Goal: Transaction & Acquisition: Purchase product/service

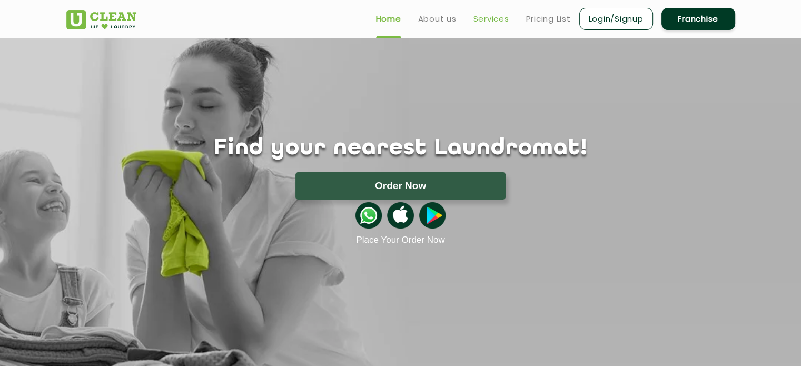
click at [491, 21] on link "Services" at bounding box center [491, 19] width 36 height 13
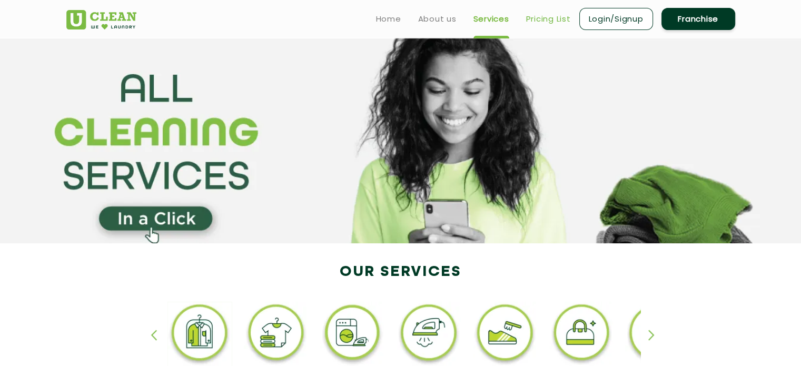
click at [529, 18] on link "Pricing List" at bounding box center [548, 19] width 45 height 13
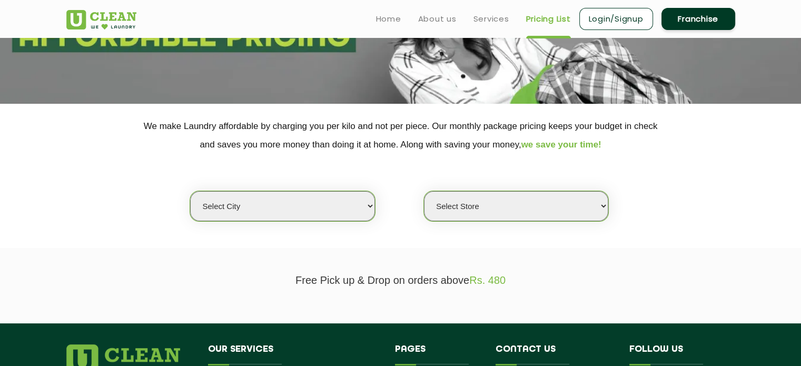
scroll to position [158, 0]
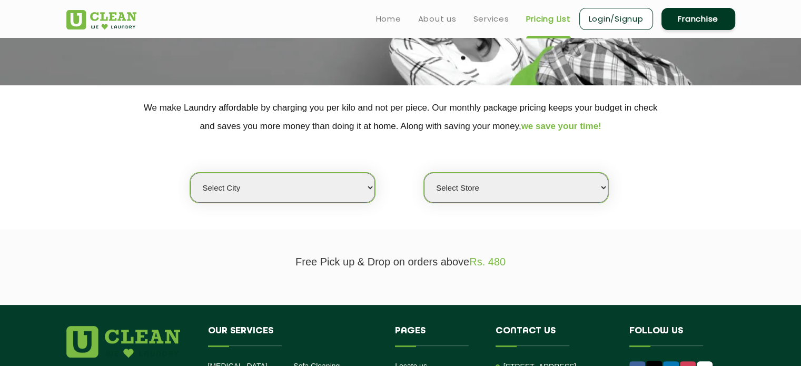
click at [311, 191] on select "Select city [GEOGRAPHIC_DATA] [GEOGRAPHIC_DATA] [GEOGRAPHIC_DATA] [GEOGRAPHIC_D…" at bounding box center [282, 188] width 184 height 30
click at [295, 225] on section "We make Laundry affordable by charging you per kilo and not per piece. Our mont…" at bounding box center [400, 157] width 801 height 144
click at [283, 194] on select "Select city [GEOGRAPHIC_DATA] [GEOGRAPHIC_DATA] [GEOGRAPHIC_DATA] [GEOGRAPHIC_D…" at bounding box center [282, 188] width 184 height 30
select select "8"
click at [190, 173] on select "Select city [GEOGRAPHIC_DATA] [GEOGRAPHIC_DATA] [GEOGRAPHIC_DATA] [GEOGRAPHIC_D…" at bounding box center [282, 188] width 184 height 30
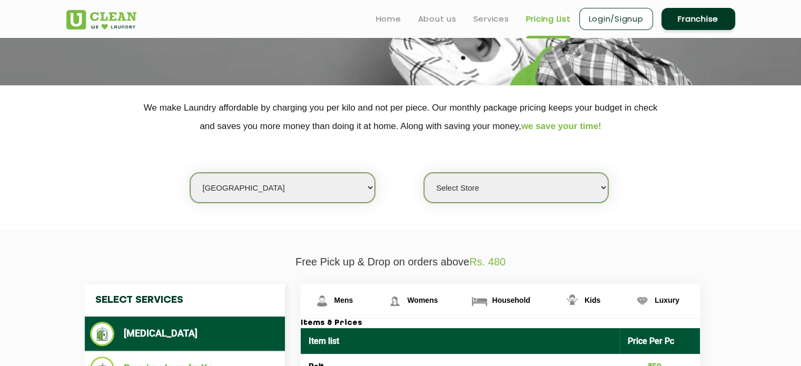
click at [481, 192] on select "Select Store UClean Jadavpur UClean Kamalgazi UClean Astra Towers UClean Bansdr…" at bounding box center [516, 188] width 184 height 30
select select "426"
click at [424, 173] on select "Select Store UClean Jadavpur UClean Kamalgazi UClean Astra Towers UClean Bansdr…" at bounding box center [516, 188] width 184 height 30
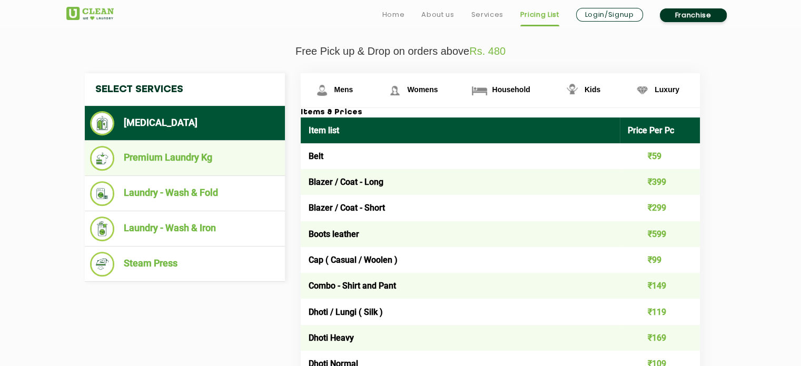
scroll to position [421, 0]
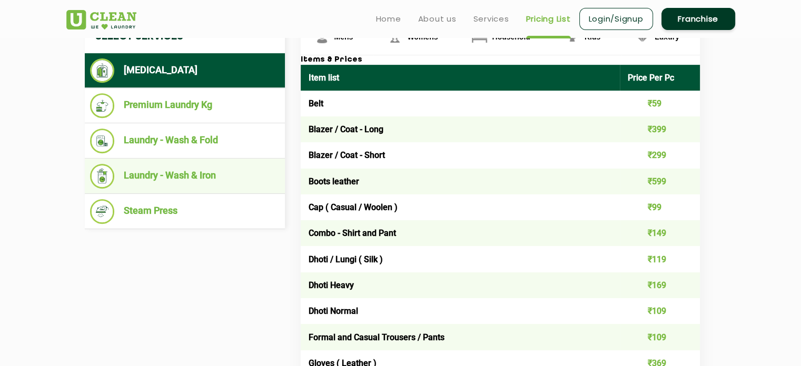
click at [181, 174] on li "Laundry - Wash & Iron" at bounding box center [185, 176] width 190 height 25
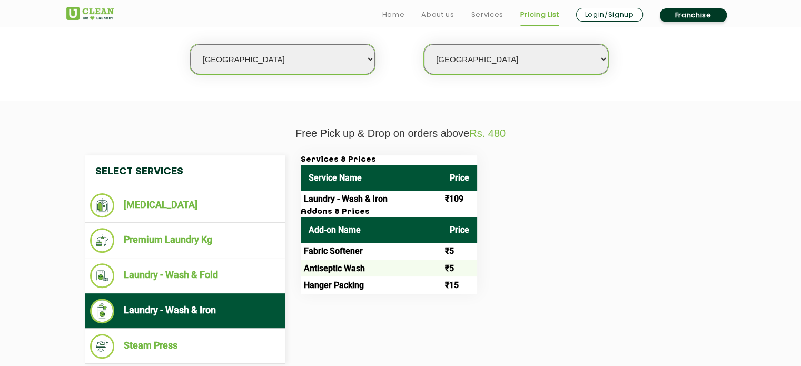
scroll to position [369, 0]
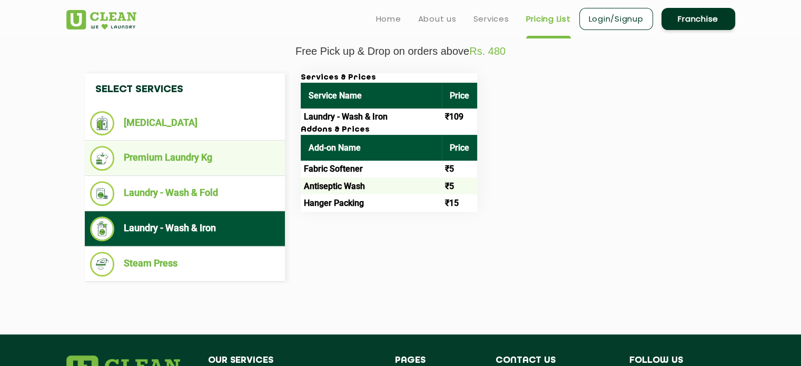
click at [175, 162] on li "Premium Laundry Kg" at bounding box center [185, 158] width 190 height 25
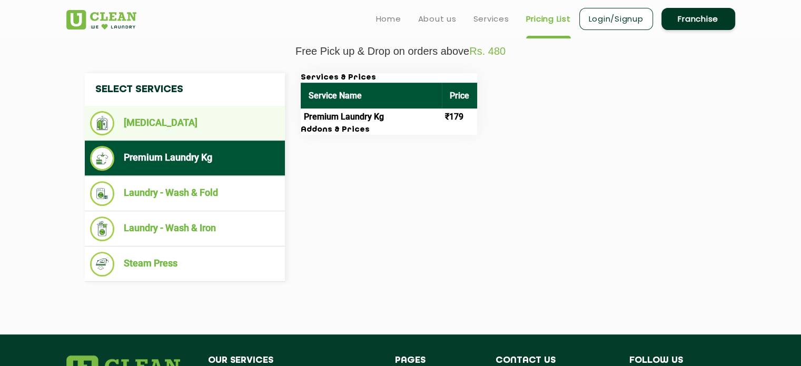
click at [129, 118] on li "[MEDICAL_DATA]" at bounding box center [185, 123] width 190 height 24
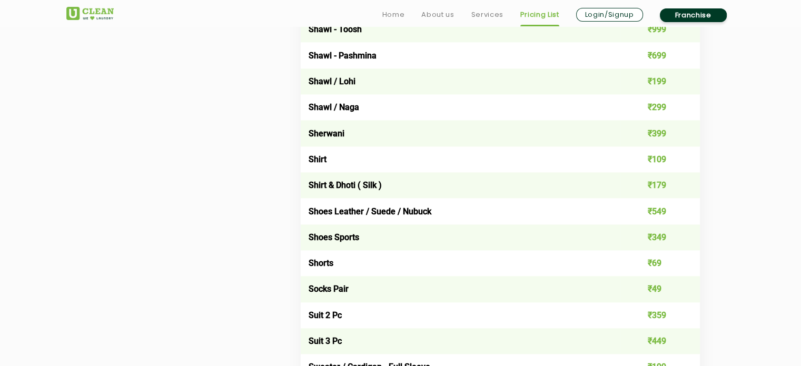
scroll to position [1474, 0]
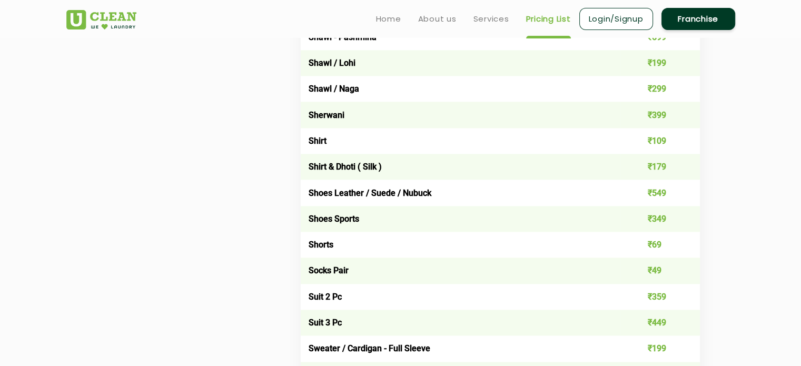
click at [623, 22] on link "Login/Signup" at bounding box center [616, 19] width 74 height 22
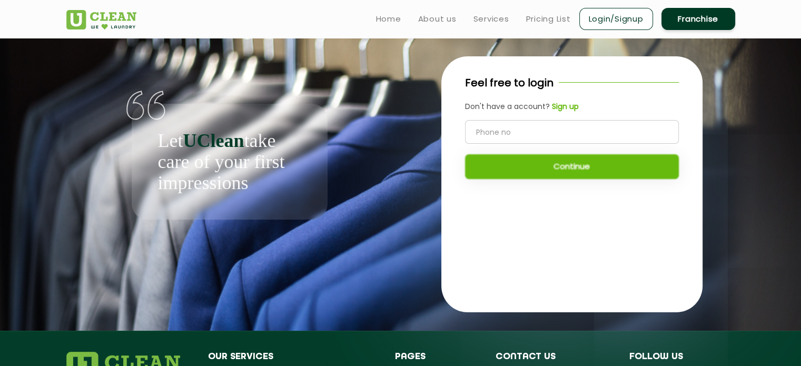
click at [571, 107] on b "Sign up" at bounding box center [565, 106] width 27 height 11
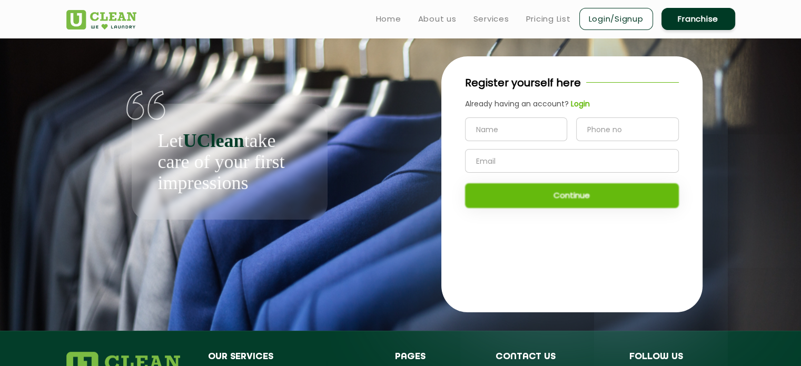
click at [508, 129] on input "text" at bounding box center [516, 129] width 103 height 24
type input "PRIYANKA MAJUMDER"
type input "8910619971"
type input "pmajumder032@gmail.com"
drag, startPoint x: 636, startPoint y: 130, endPoint x: 581, endPoint y: 126, distance: 54.9
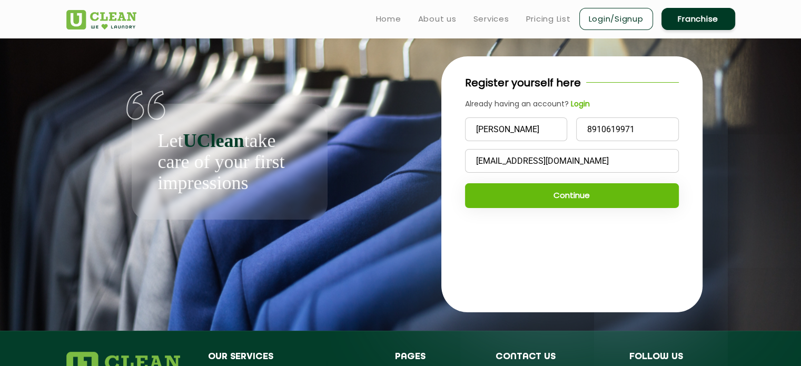
click at [581, 126] on input "8910619971" at bounding box center [627, 129] width 103 height 24
type input "9330882326"
click at [564, 127] on input "PRIYANKA MAJUMDER" at bounding box center [516, 129] width 103 height 24
type input "P"
click at [556, 121] on input "text" at bounding box center [516, 129] width 103 height 24
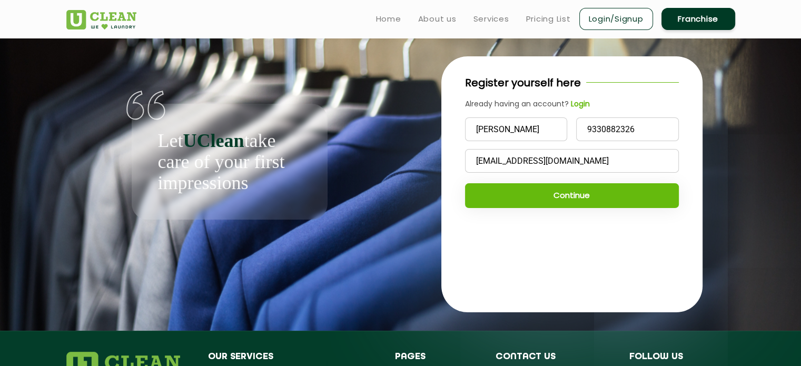
type input "Priyanka Mazumder"
click at [602, 160] on input "pmajumder032@gmail.com" at bounding box center [572, 161] width 214 height 24
type input "pmajumder032@gmail.com"
click at [653, 201] on button "Continue" at bounding box center [572, 195] width 214 height 25
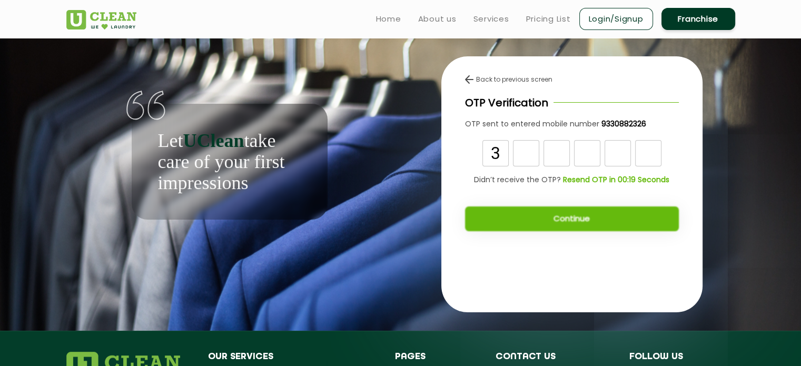
type input "3"
type input "2"
type input "6"
type input "4"
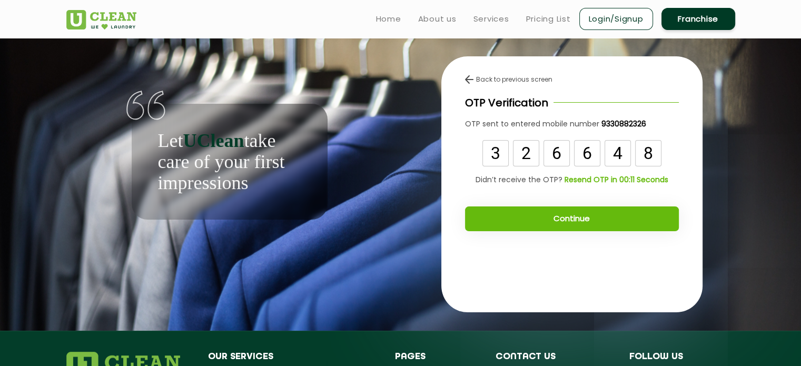
type input "8"
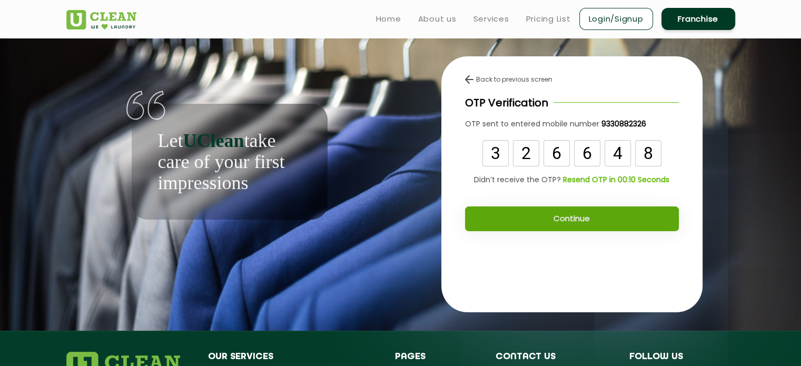
click at [600, 216] on button "Continue" at bounding box center [572, 218] width 214 height 25
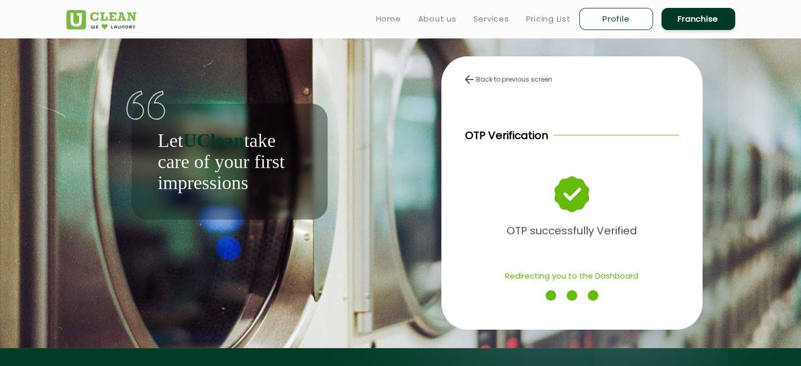
click at [756, 63] on app-auth-wrapper "Let UClean take care of your first impressions Back to previous screen OTP Veri…" at bounding box center [400, 193] width 801 height 310
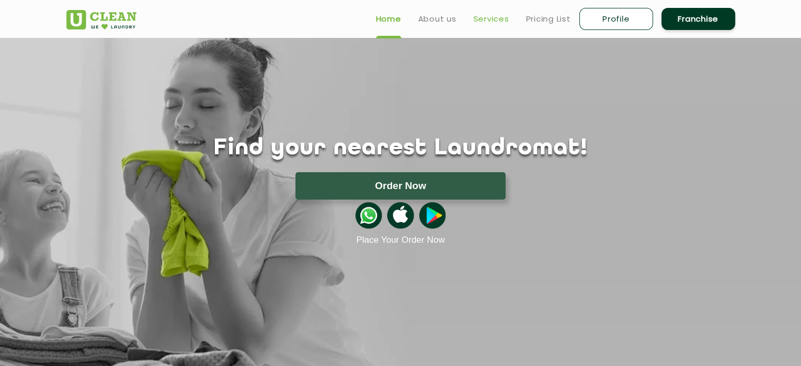
click at [497, 23] on link "Services" at bounding box center [491, 19] width 36 height 13
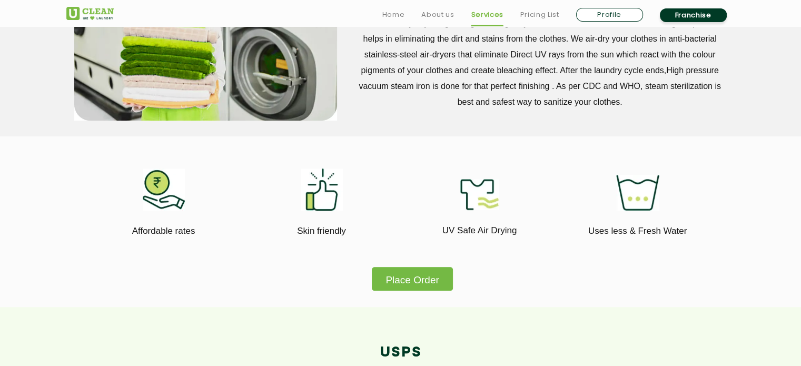
scroll to position [632, 0]
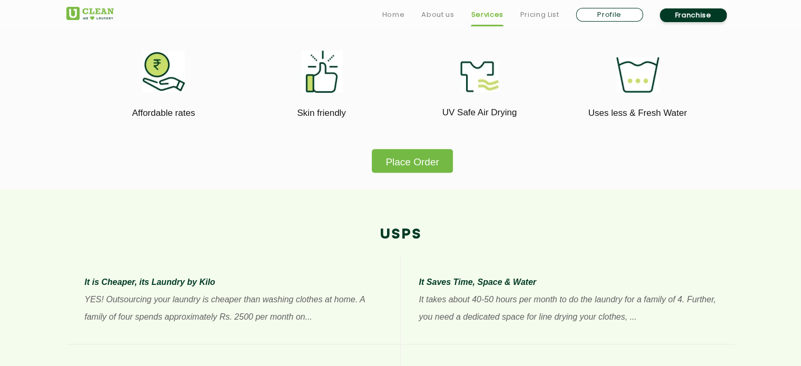
click at [436, 165] on button "Place Order" at bounding box center [412, 161] width 81 height 24
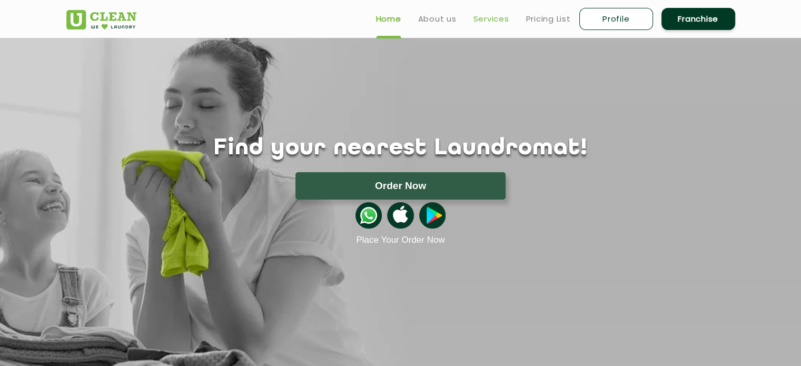
click at [498, 23] on link "Services" at bounding box center [491, 19] width 36 height 13
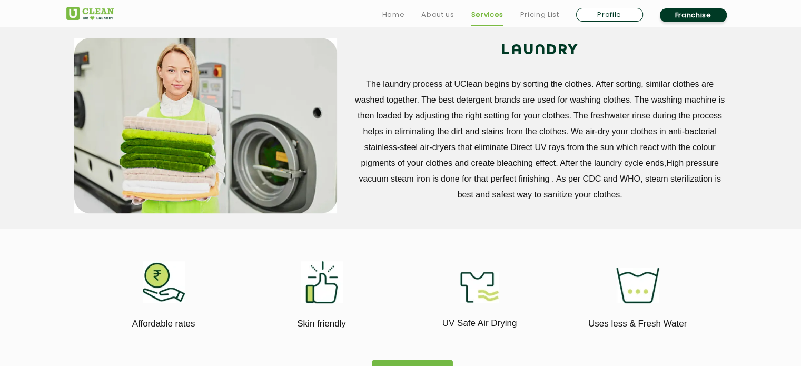
scroll to position [632, 0]
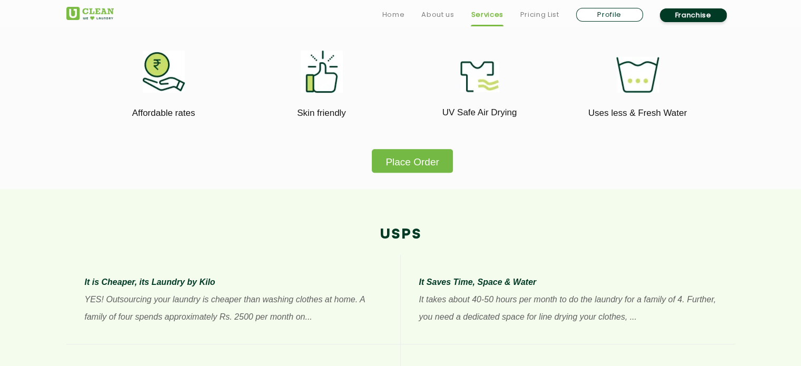
click at [423, 164] on button "Place Order" at bounding box center [412, 161] width 81 height 24
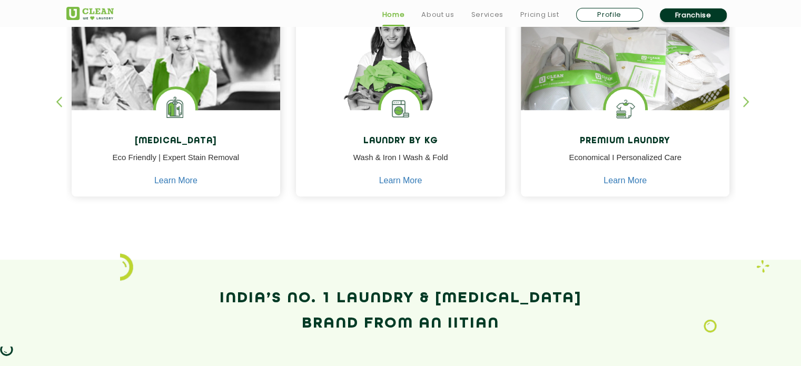
scroll to position [474, 0]
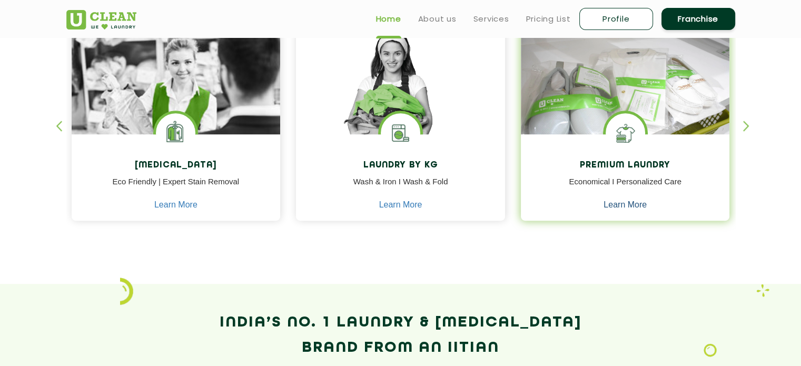
click at [636, 206] on link "Learn More" at bounding box center [624, 204] width 43 height 9
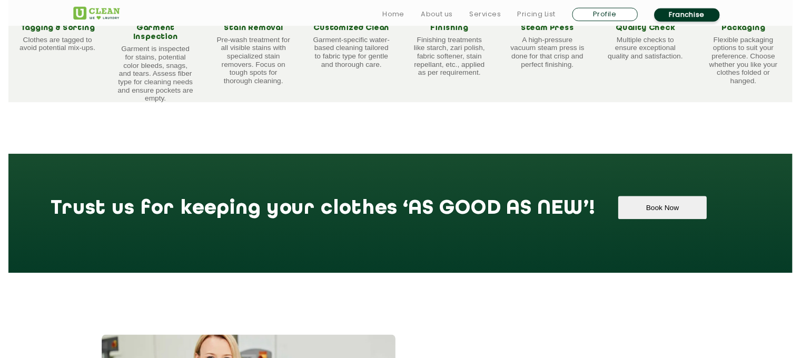
scroll to position [895, 0]
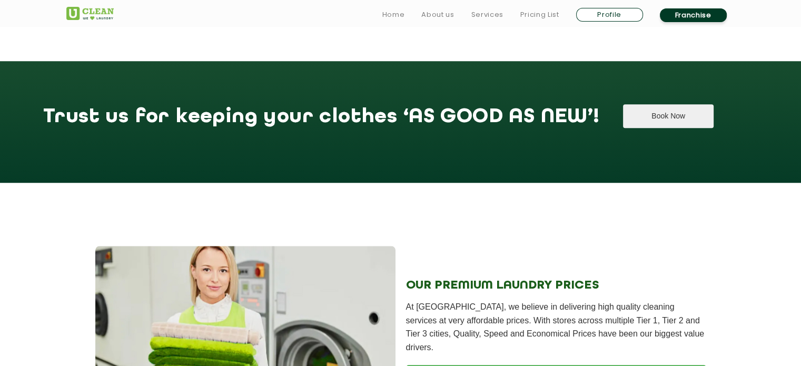
click at [623, 114] on button "Book Now" at bounding box center [668, 116] width 90 height 24
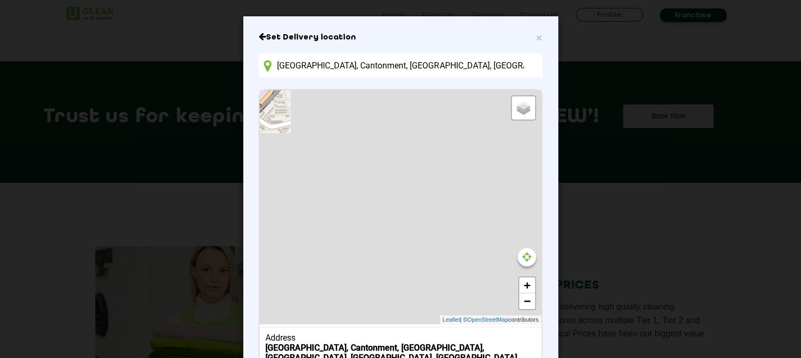
click at [430, 64] on input "[GEOGRAPHIC_DATA], Cantonment, [GEOGRAPHIC_DATA], [GEOGRAPHIC_DATA], [GEOGRAPHI…" at bounding box center [400, 66] width 283 height 24
drag, startPoint x: 520, startPoint y: 65, endPoint x: 270, endPoint y: 35, distance: 251.8
click at [270, 35] on div "Set Delivery location [GEOGRAPHIC_DATA], [GEOGRAPHIC_DATA], India Default Satel…" at bounding box center [400, 219] width 283 height 375
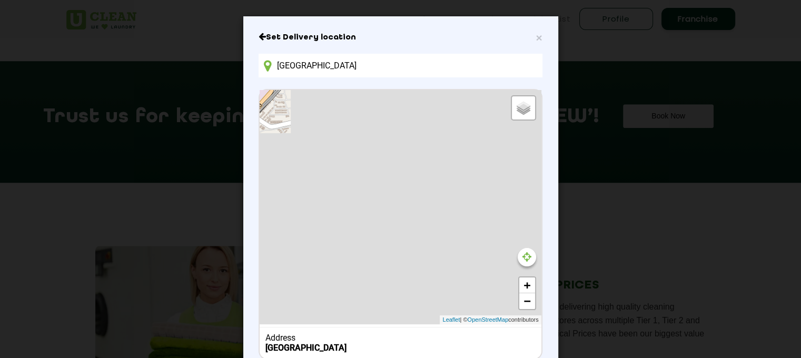
click at [383, 58] on input "[GEOGRAPHIC_DATA]" at bounding box center [400, 66] width 283 height 24
type input "I"
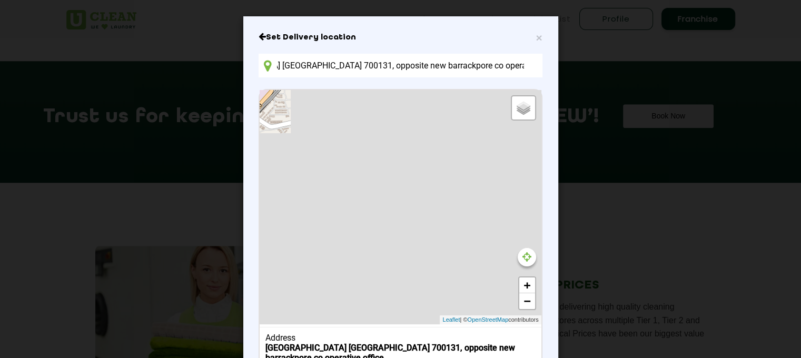
scroll to position [80, 0]
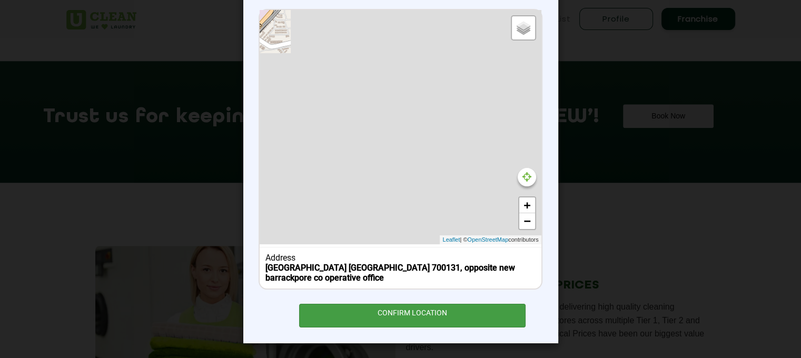
type input "[GEOGRAPHIC_DATA] [GEOGRAPHIC_DATA] 700131, opposite new barrackpore co operati…"
click at [425, 314] on div "CONFIRM LOCATION" at bounding box center [412, 316] width 227 height 24
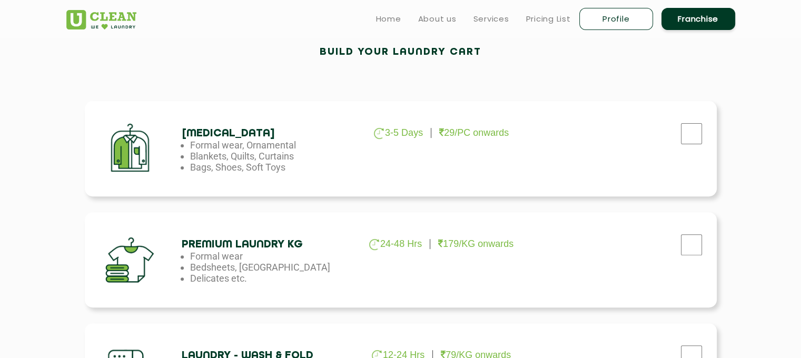
scroll to position [263, 0]
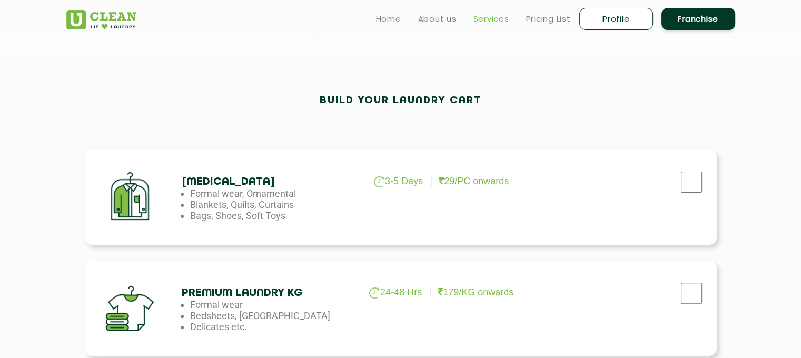
click at [478, 20] on link "Services" at bounding box center [491, 19] width 36 height 13
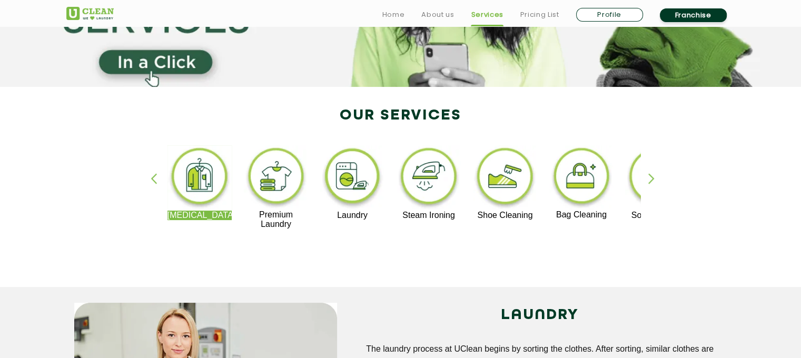
scroll to position [158, 0]
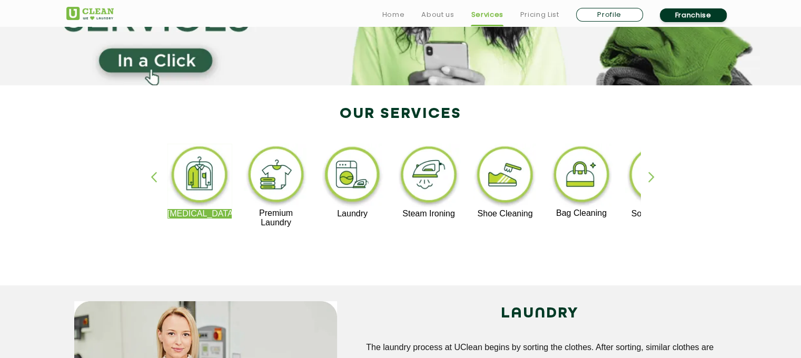
click at [649, 173] on div "button" at bounding box center [656, 186] width 16 height 29
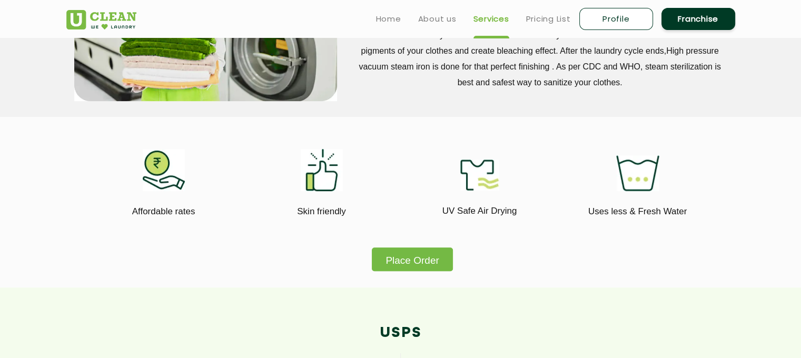
scroll to position [421, 0]
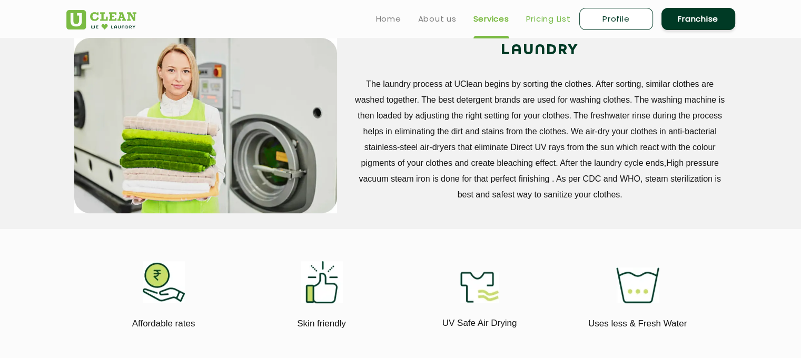
click at [535, 18] on link "Pricing List" at bounding box center [548, 19] width 45 height 13
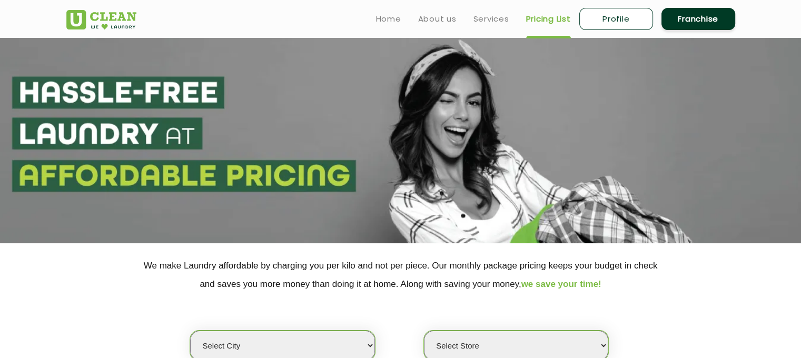
select select "0"
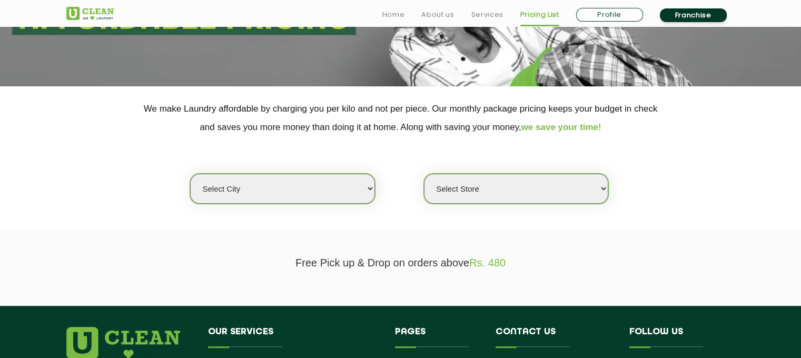
scroll to position [158, 0]
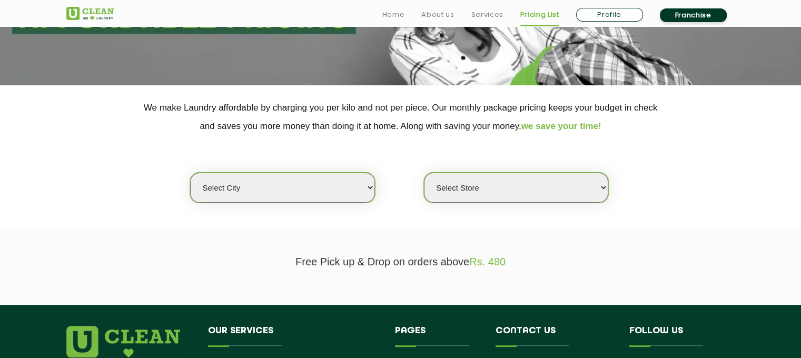
click at [338, 186] on select "Select city Aalo Agartala Agra Ahmedabad Akola Aligarh Alwar - UClean Select Am…" at bounding box center [282, 188] width 184 height 30
click at [125, 151] on div "Select city Aalo Agartala Agra Ahmedabad Akola Aligarh Alwar - UClean Select Am…" at bounding box center [400, 169] width 684 height 68
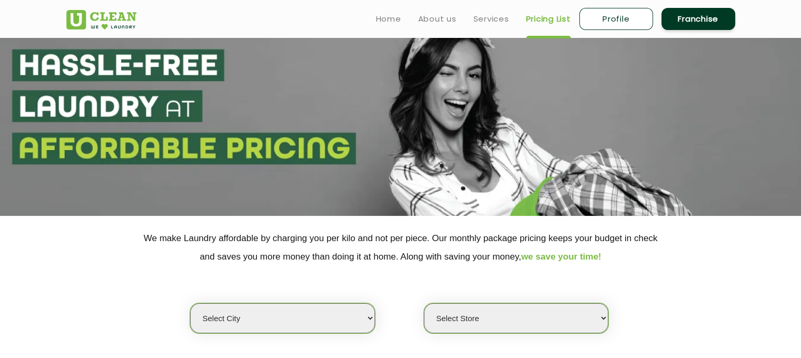
scroll to position [0, 0]
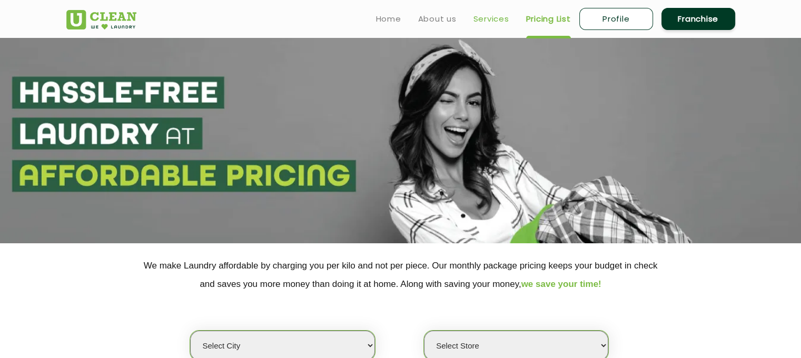
click at [474, 21] on link "Services" at bounding box center [491, 19] width 36 height 13
